Goal: Task Accomplishment & Management: Manage account settings

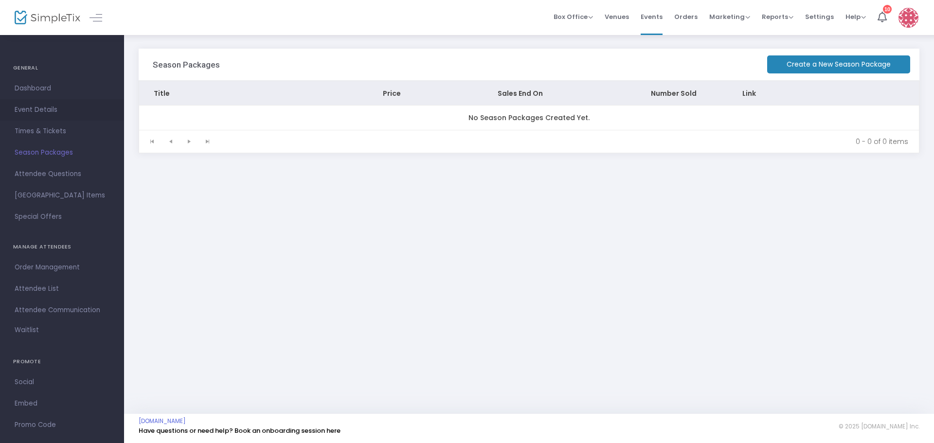
click at [33, 110] on span "Event Details" at bounding box center [62, 110] width 95 height 13
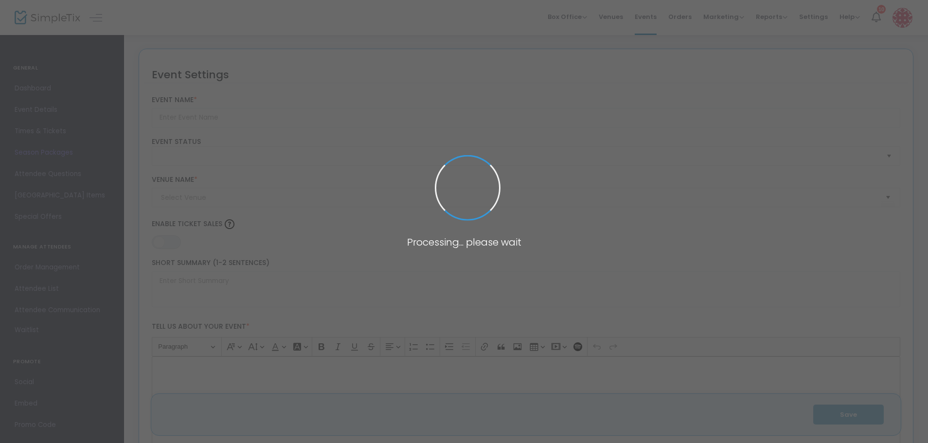
type input "[PERSON_NAME] Farms Fall Season 2025"
type textarea "🎃 Fall Fun at Seward Farms – Celebrating 20+ Years of Family Traditions!🌽Join u…"
type input "0.700 %"
type input "Buy Tickets"
type input "[PERSON_NAME] Farms"
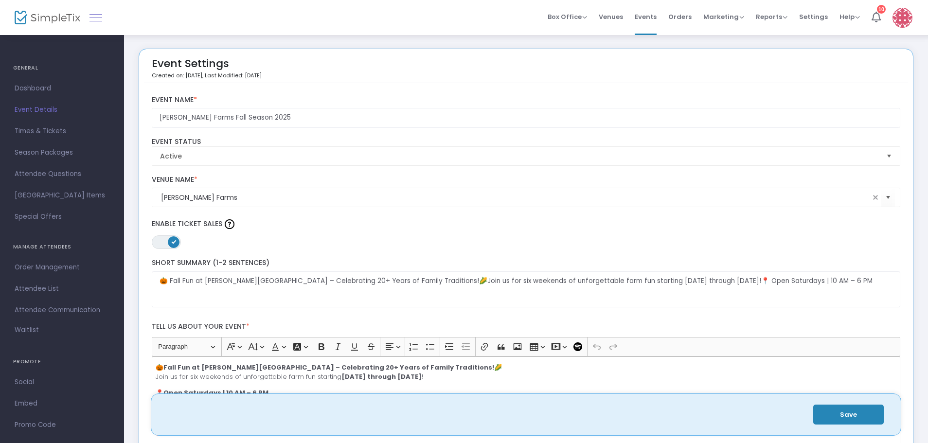
click at [91, 14] on link at bounding box center [96, 17] width 13 height 13
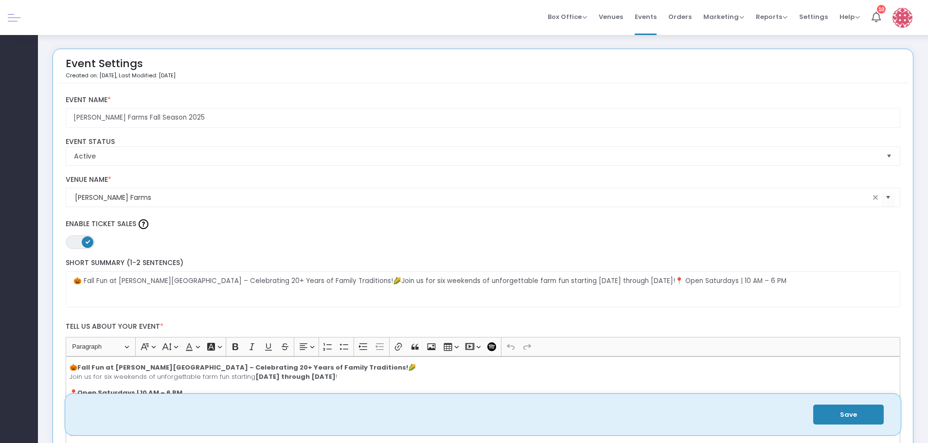
click at [10, 19] on link at bounding box center [14, 17] width 13 height 13
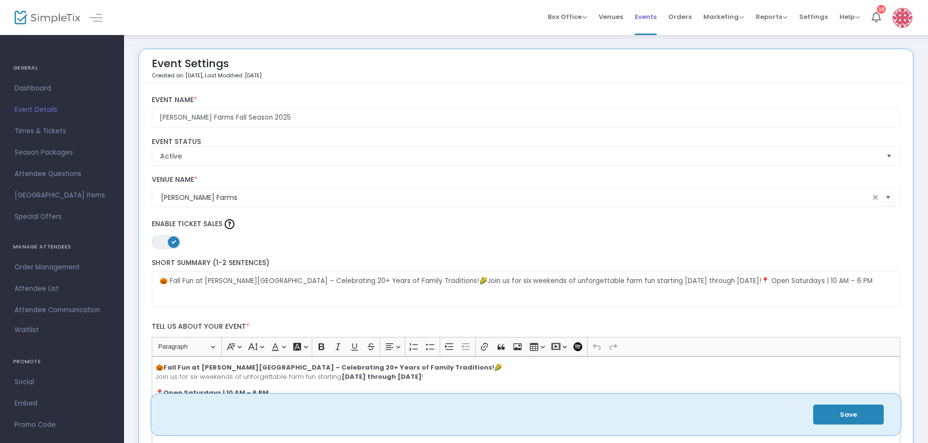
click at [663, 20] on li "Events" at bounding box center [646, 17] width 34 height 35
click at [651, 18] on span "Events" at bounding box center [646, 16] width 22 height 25
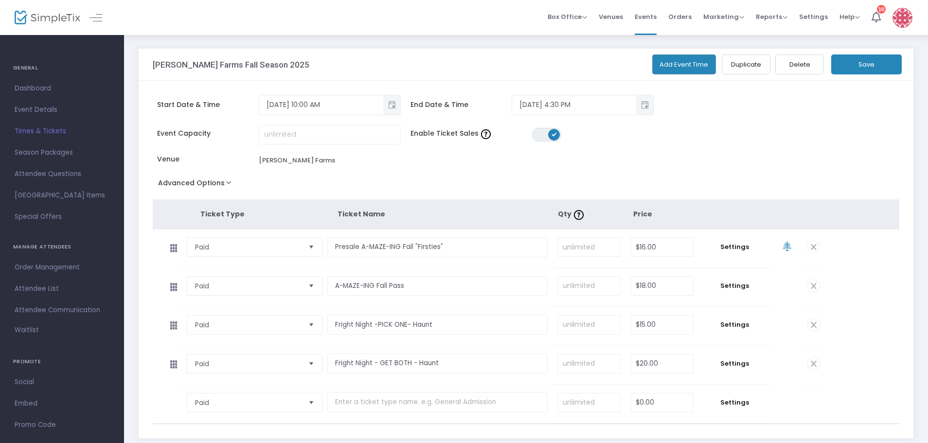
click at [544, 133] on span "ON OFF" at bounding box center [546, 135] width 29 height 14
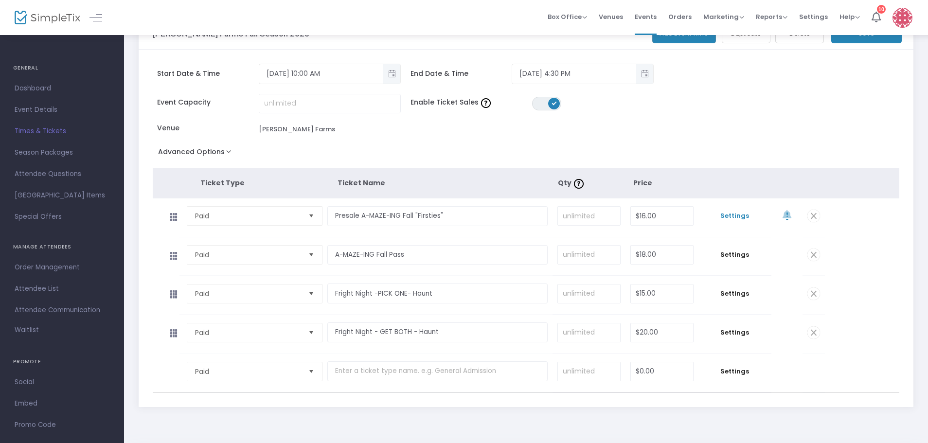
scroll to position [49, 0]
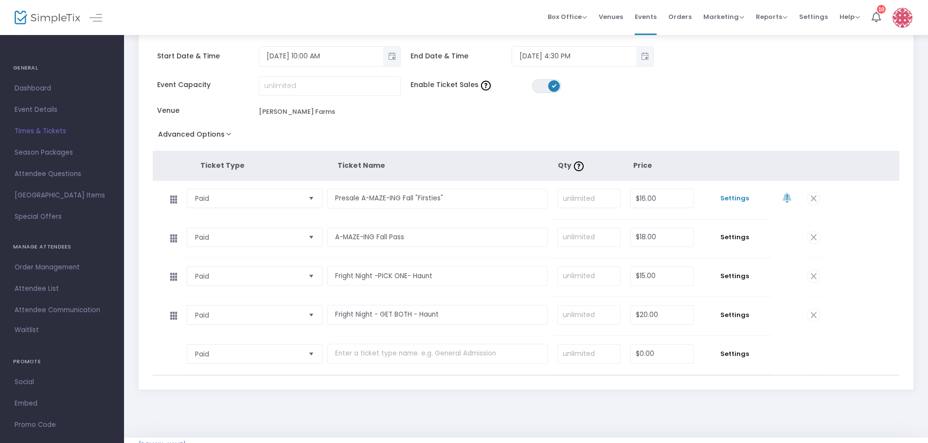
click at [729, 199] on span "Settings" at bounding box center [735, 199] width 63 height 10
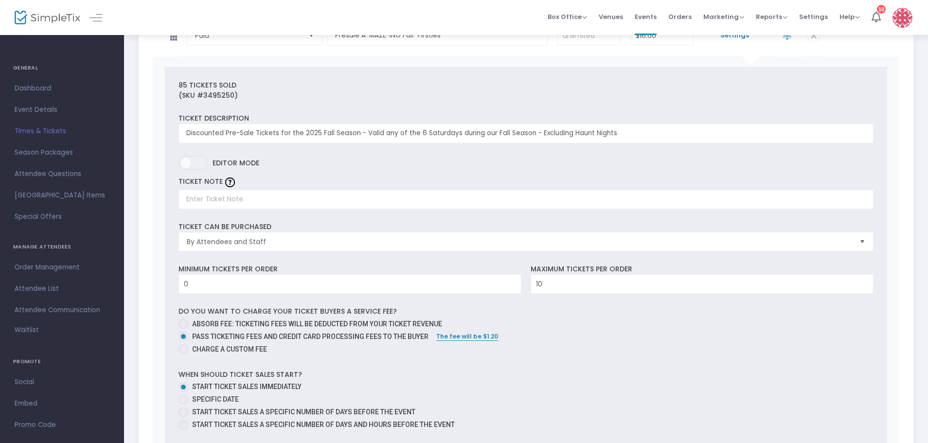
scroll to position [195, 0]
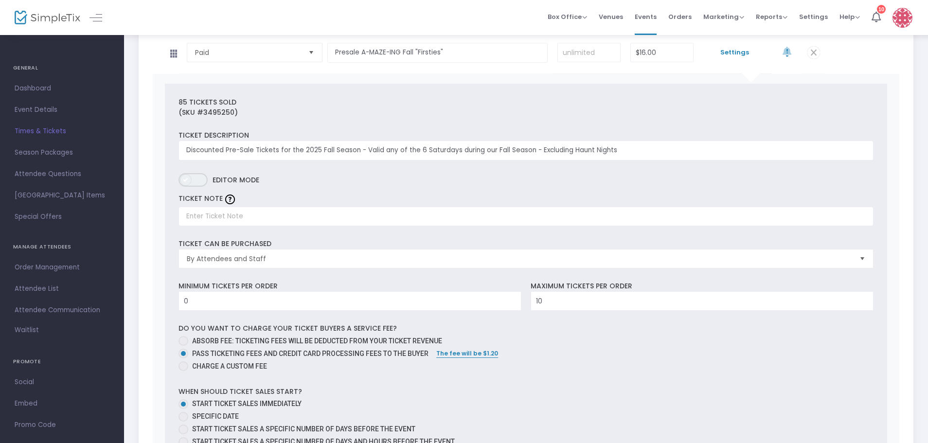
click at [197, 180] on span "ON OFF" at bounding box center [193, 180] width 29 height 14
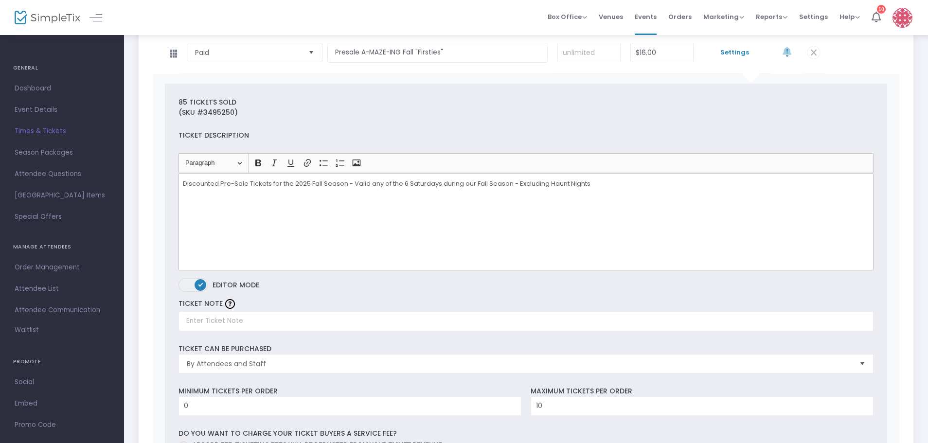
click at [192, 282] on span "ON OFF" at bounding box center [193, 285] width 29 height 14
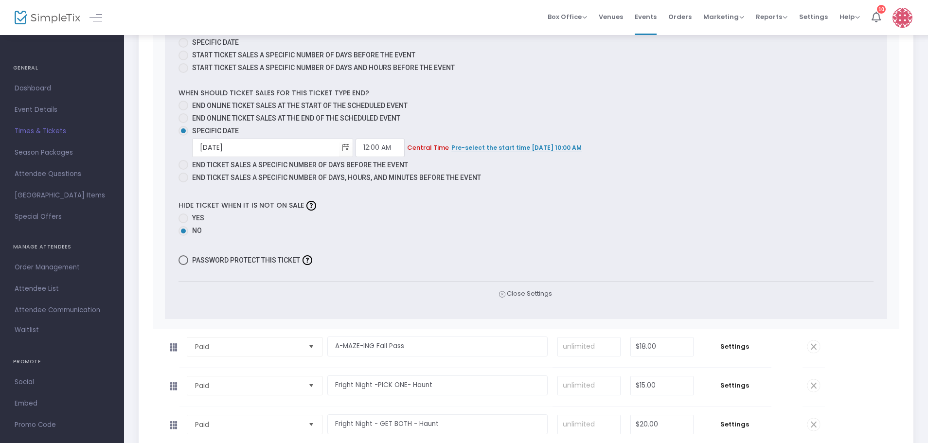
scroll to position [584, 0]
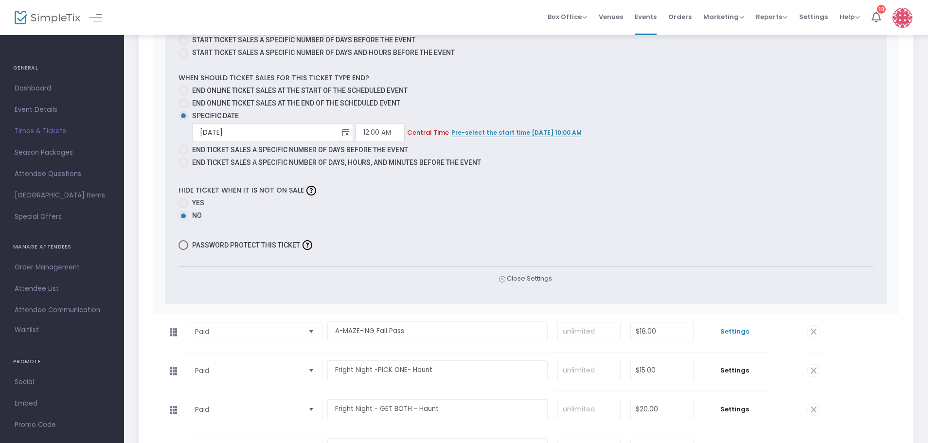
click at [728, 330] on span "Settings" at bounding box center [735, 332] width 63 height 10
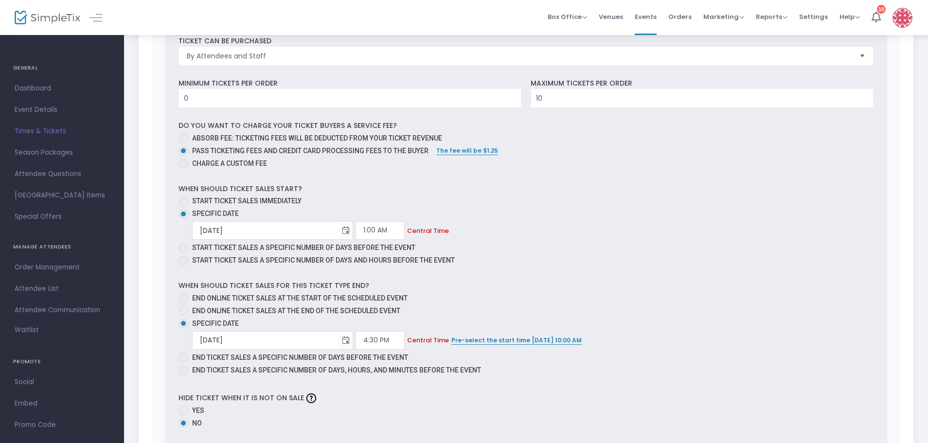
scroll to position [1265, 0]
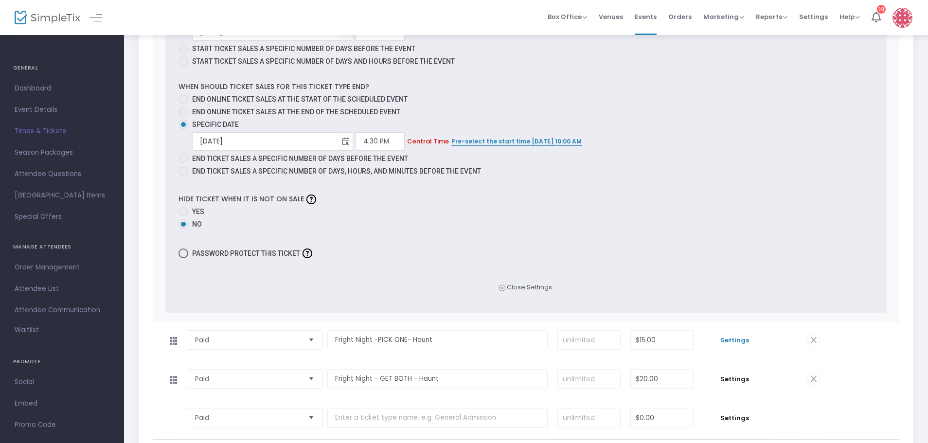
click at [722, 338] on span "Settings" at bounding box center [735, 341] width 63 height 10
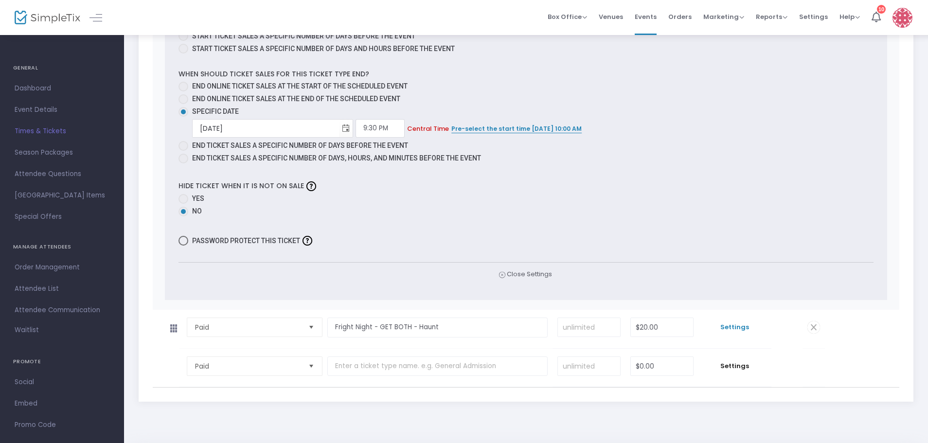
click at [746, 327] on span "Settings" at bounding box center [735, 328] width 63 height 10
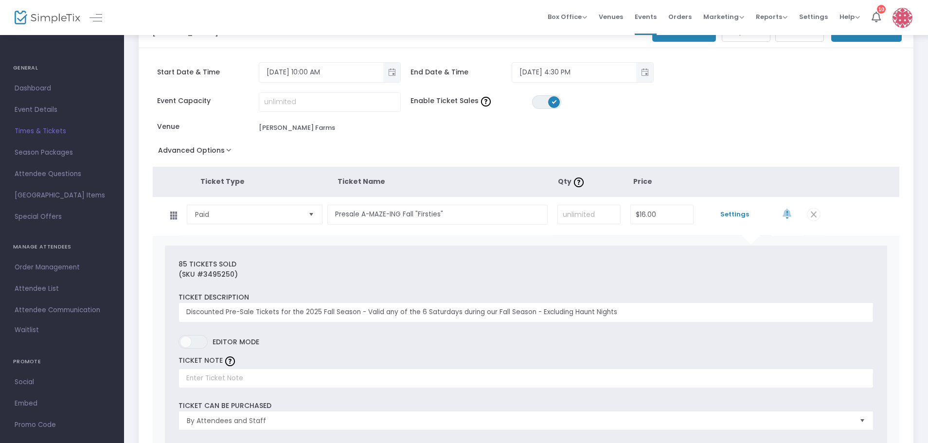
scroll to position [0, 0]
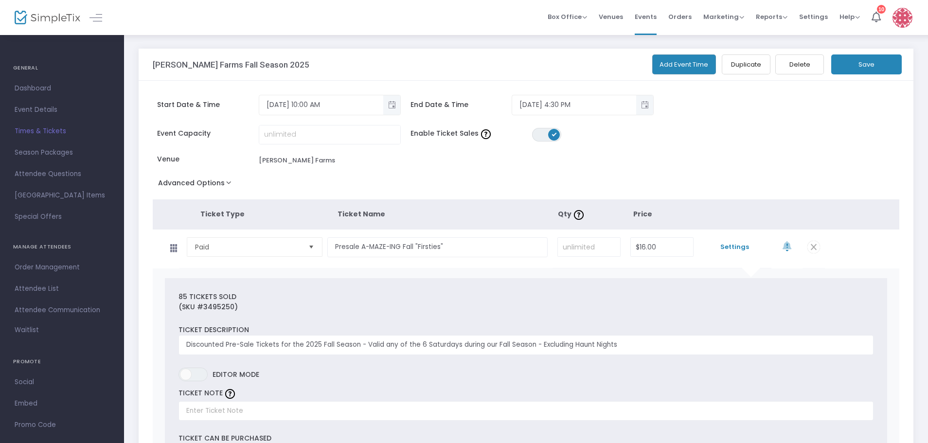
click at [222, 186] on button "Advanced Options" at bounding box center [197, 185] width 88 height 18
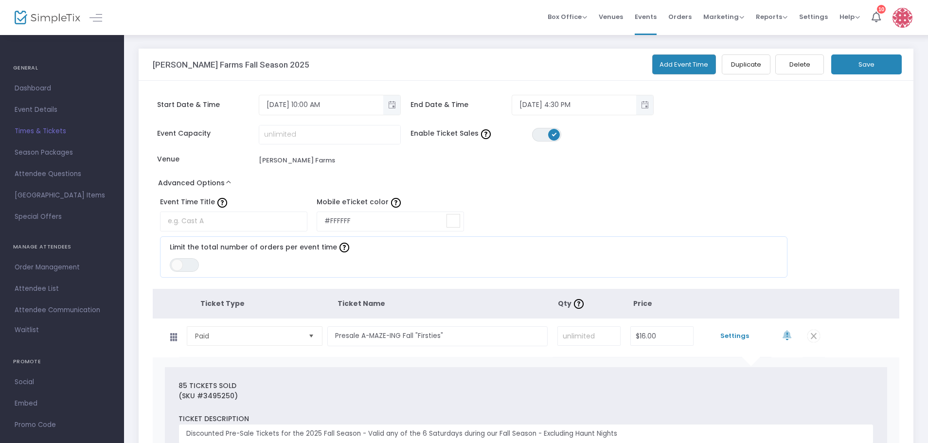
click at [554, 134] on span "ON" at bounding box center [554, 134] width 5 height 5
click at [35, 112] on span "Event Details" at bounding box center [62, 110] width 95 height 13
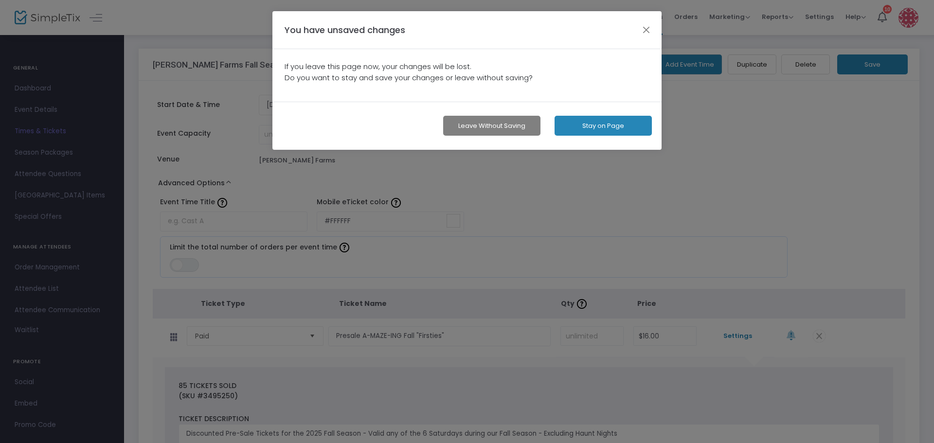
click at [467, 124] on button "Leave without Saving" at bounding box center [491, 126] width 97 height 20
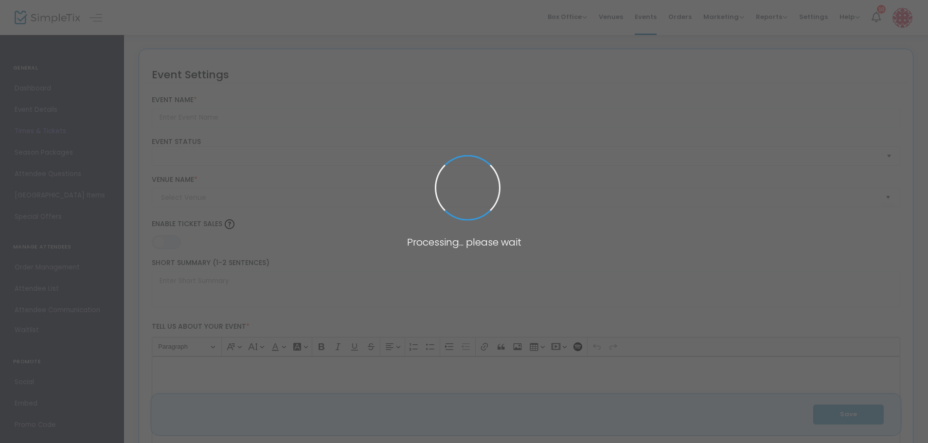
type input "[PERSON_NAME] Farms Fall Season 2025"
type textarea "🎃 Fall Fun at Seward Farms – Celebrating 20+ Years of Family Traditions!🌽Join u…"
type input "0.700 %"
type input "Buy Tickets"
type input "Seward Farms"
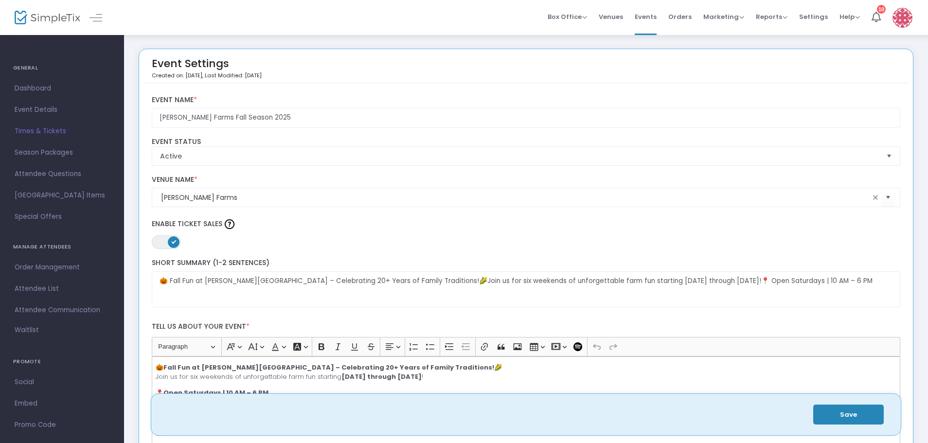
click at [173, 241] on span "ON" at bounding box center [173, 241] width 5 height 5
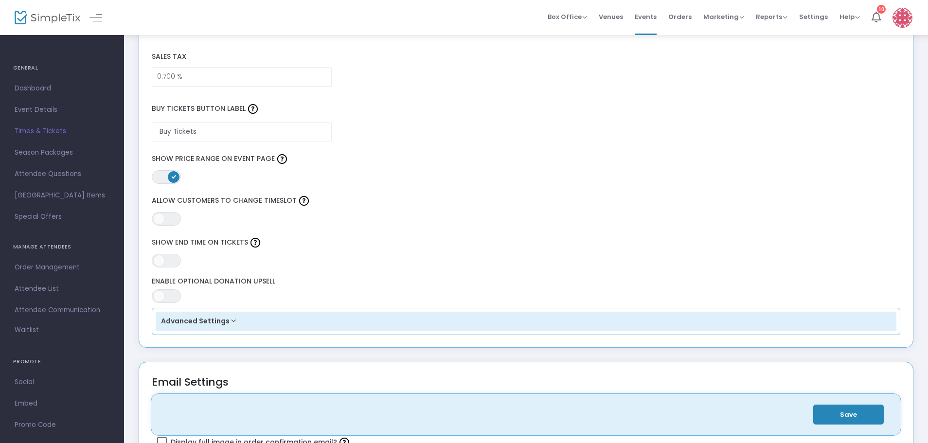
scroll to position [779, 0]
click at [164, 178] on span "ON OFF" at bounding box center [166, 176] width 29 height 14
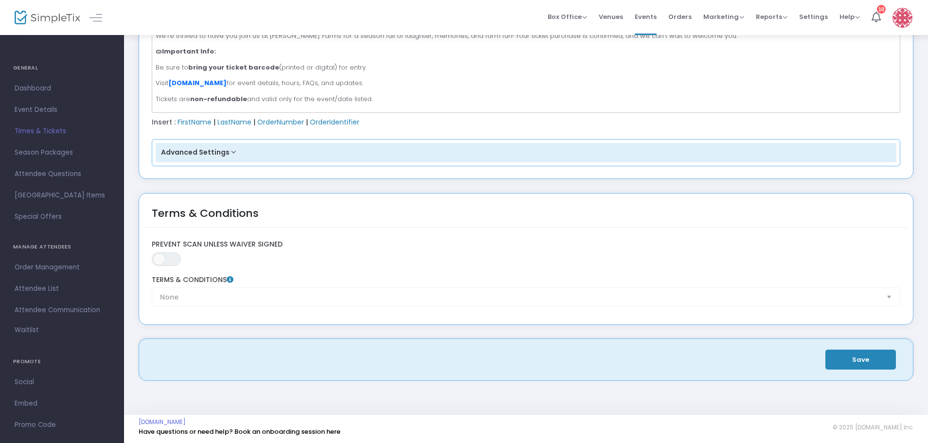
scroll to position [1364, 0]
click at [868, 357] on button "Save" at bounding box center [861, 359] width 71 height 20
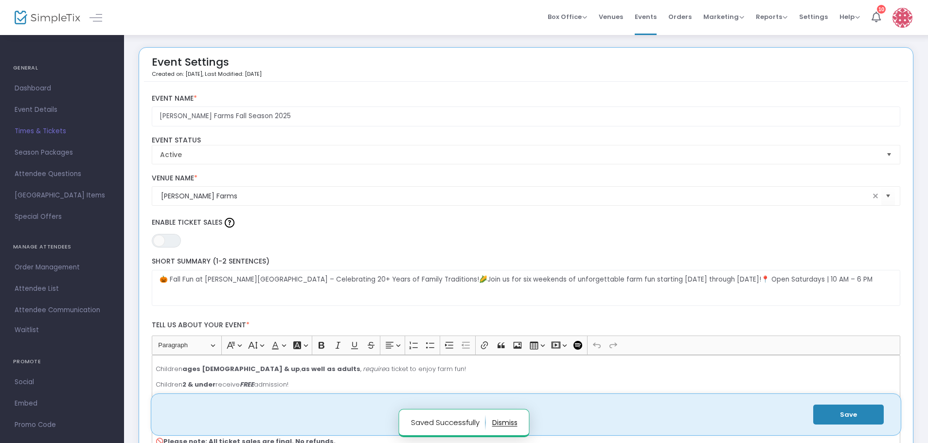
scroll to position [0, 0]
click at [36, 132] on span "Times & Tickets" at bounding box center [62, 131] width 95 height 13
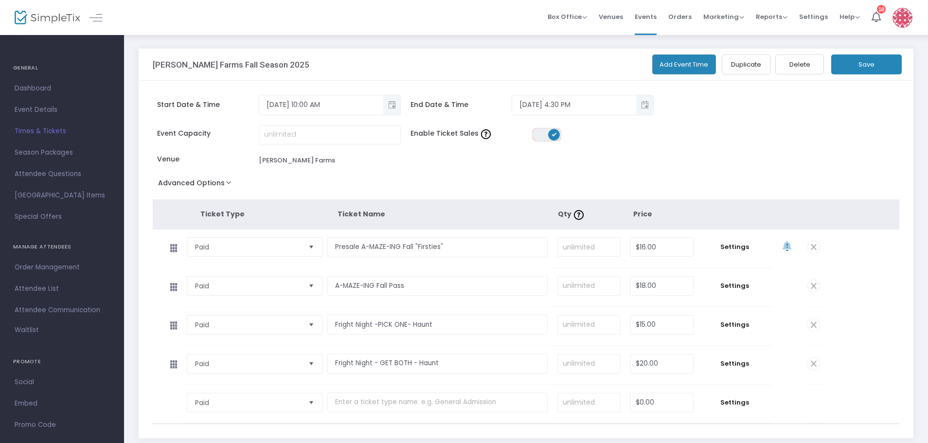
click at [544, 134] on span "ON OFF" at bounding box center [546, 135] width 29 height 14
click at [860, 60] on button "Save" at bounding box center [867, 65] width 71 height 20
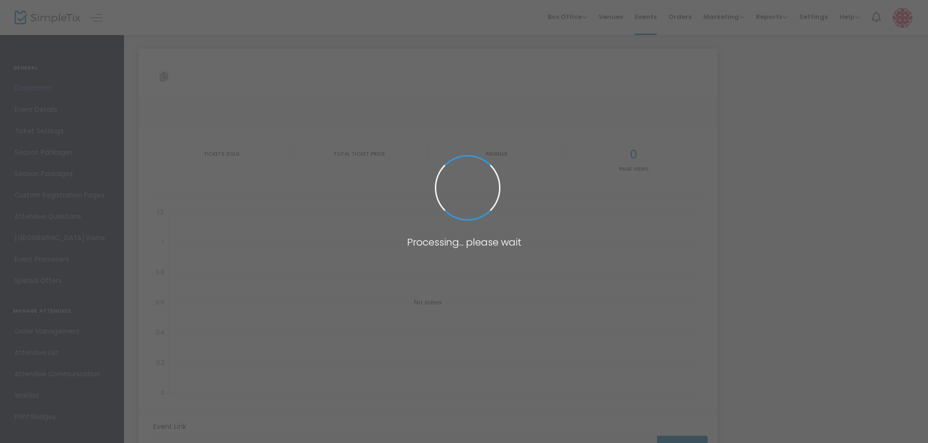
type input "[URL][DOMAIN_NAME]"
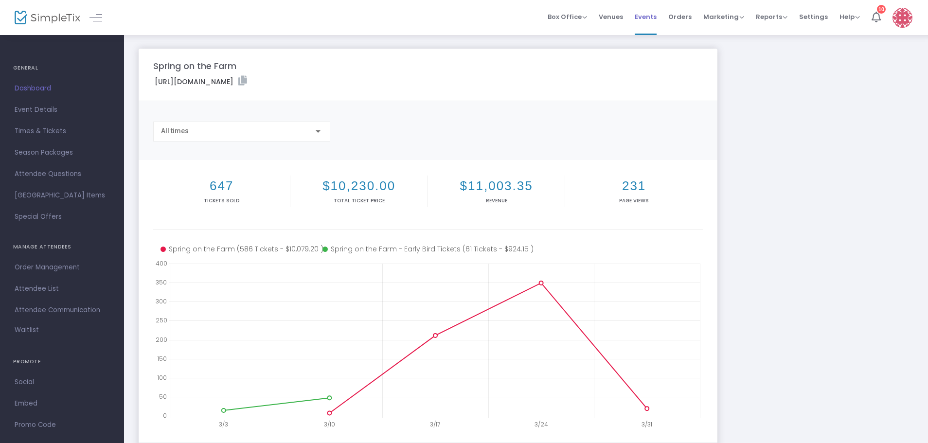
click at [654, 16] on span "Events" at bounding box center [646, 16] width 22 height 25
